Goal: Task Accomplishment & Management: Use online tool/utility

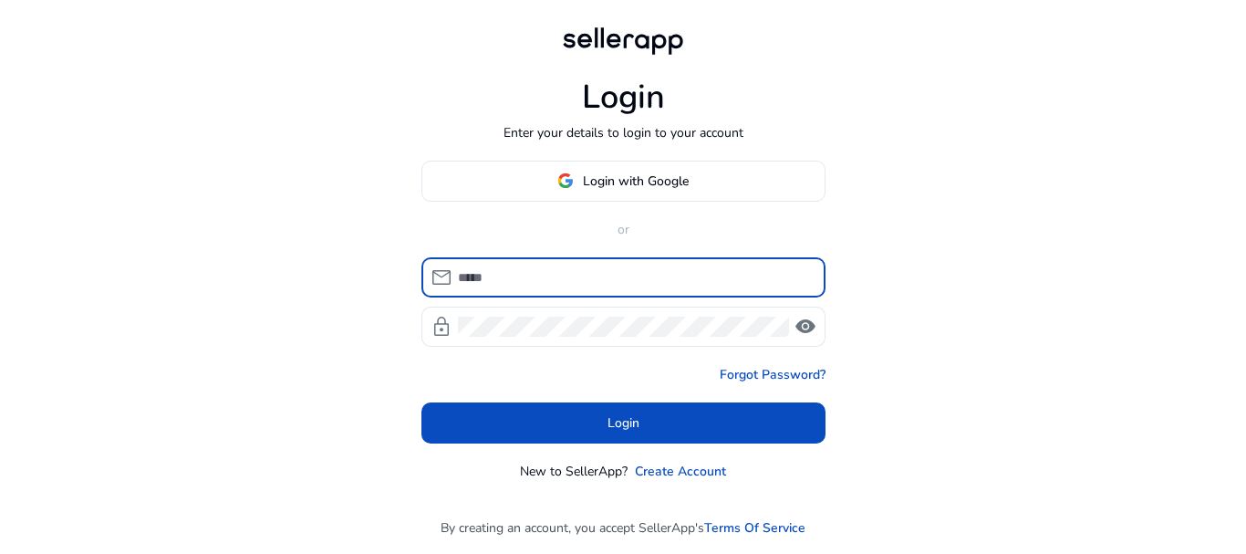
click at [592, 278] on input at bounding box center [634, 277] width 353 height 20
click at [625, 170] on span at bounding box center [623, 181] width 402 height 44
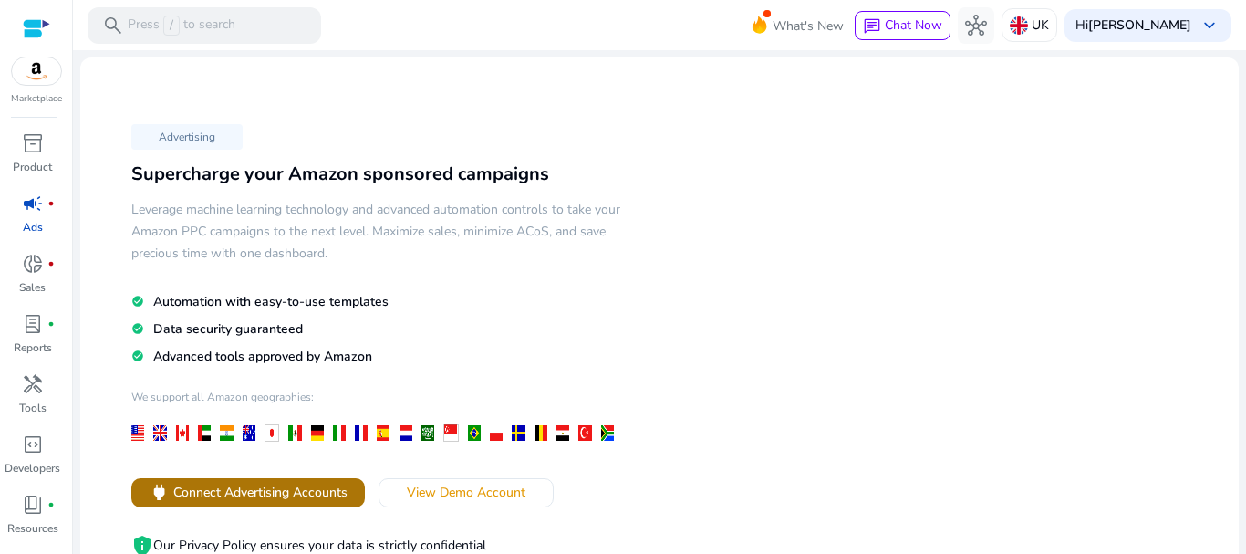
scroll to position [182, 0]
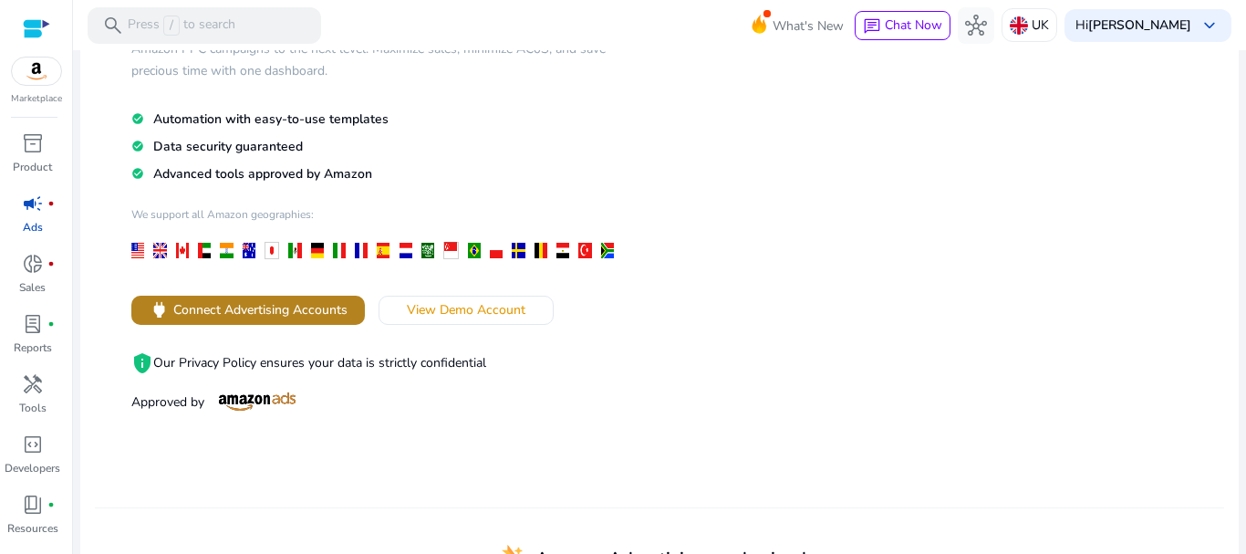
click at [263, 314] on span "Connect Advertising Accounts" at bounding box center [260, 309] width 174 height 19
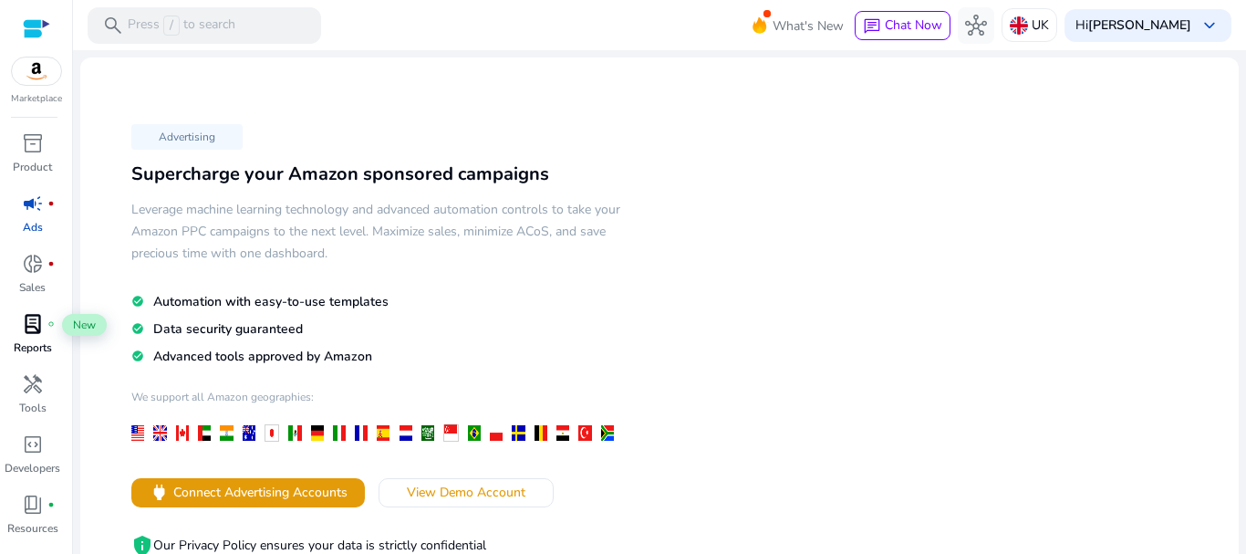
click at [35, 338] on div "lab_profile fiber_manual_record" at bounding box center [32, 323] width 51 height 29
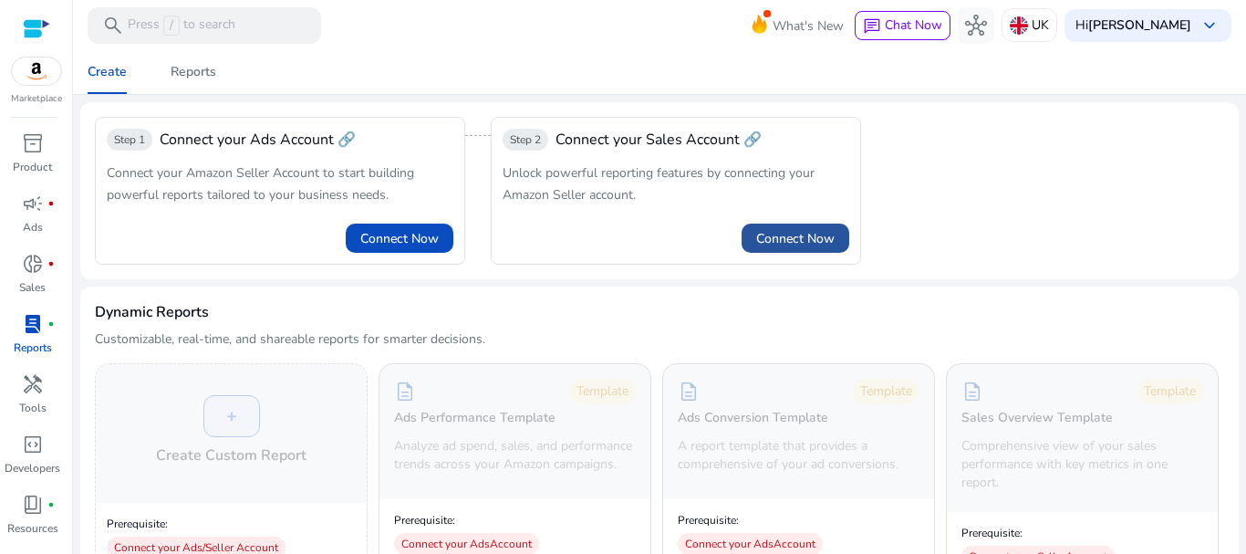
click at [801, 244] on span "Connect Now" at bounding box center [795, 238] width 78 height 19
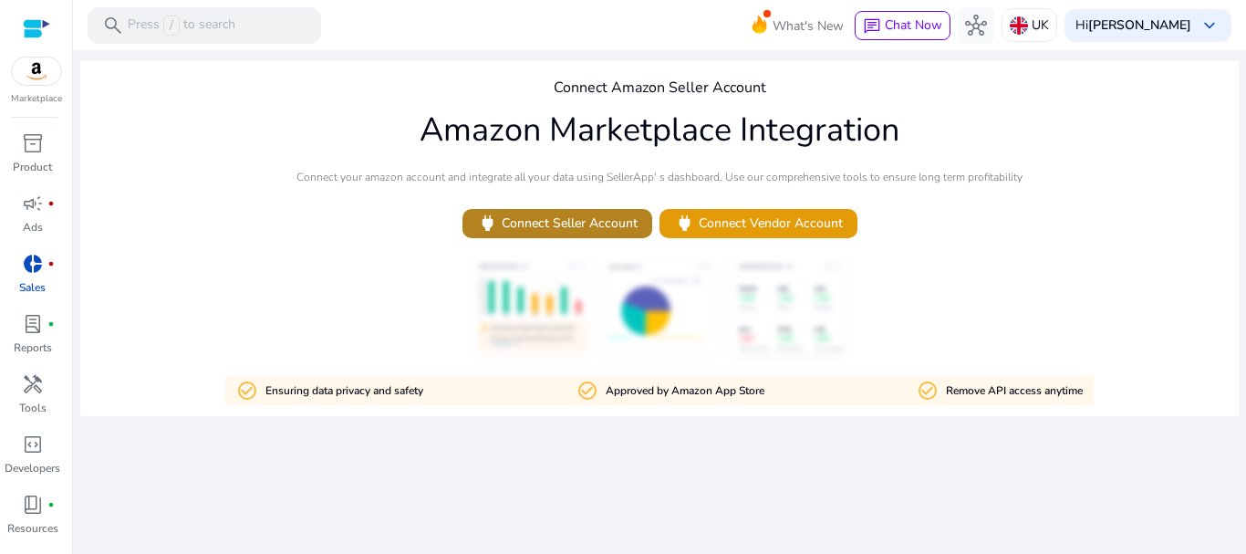
click at [568, 230] on span "power Connect Seller Account" at bounding box center [557, 223] width 161 height 21
